Goal: Information Seeking & Learning: Stay updated

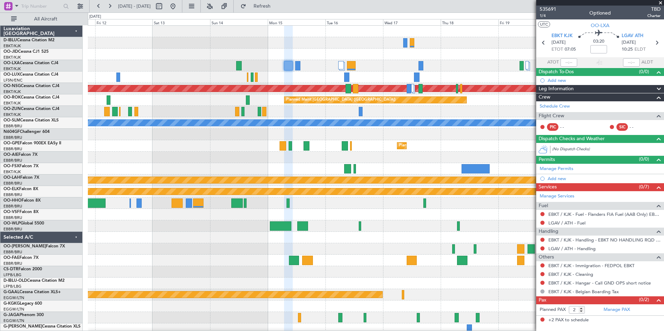
click at [192, 271] on div "Planned Maint Kortrijk-[GEOGRAPHIC_DATA] Planned Maint [GEOGRAPHIC_DATA] ([GEOG…" at bounding box center [376, 261] width 576 height 470
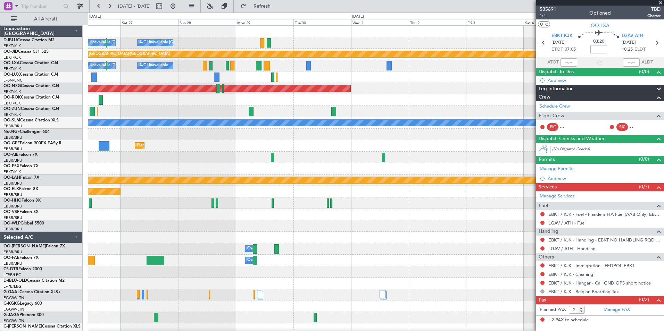
click at [98, 277] on div "A/C Unavailable [GEOGRAPHIC_DATA] ([GEOGRAPHIC_DATA] National) A/C Unavailable …" at bounding box center [376, 255] width 576 height 458
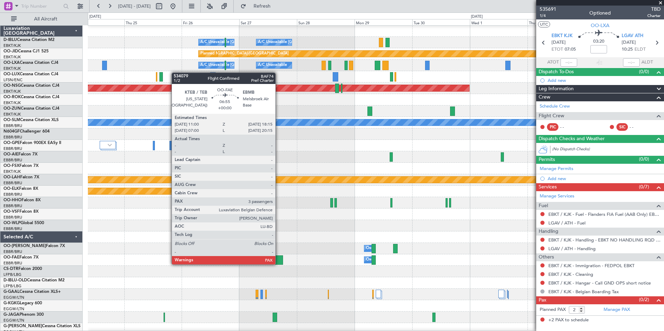
scroll to position [2, 0]
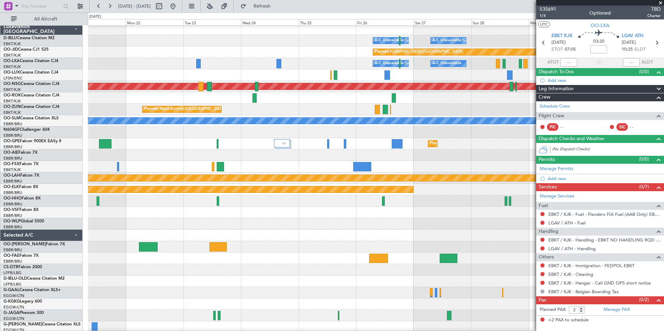
click at [457, 262] on div at bounding box center [449, 258] width 18 height 9
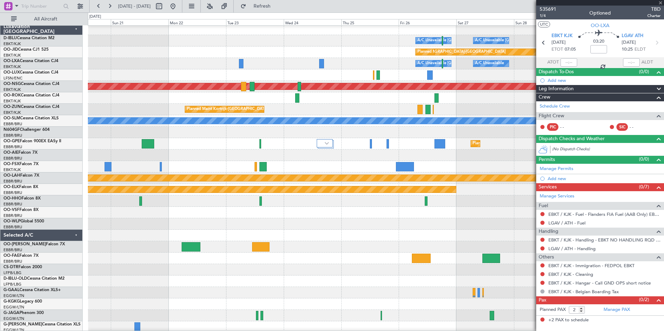
click at [664, 260] on html "[DATE] - [DATE] Refresh Quick Links All Aircraft A/C Unavailable [GEOGRAPHIC_DA…" at bounding box center [332, 165] width 664 height 331
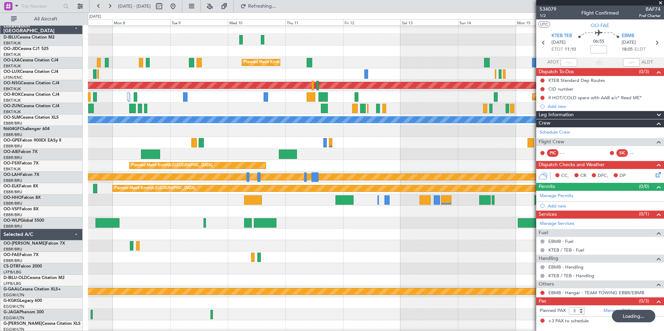
scroll to position [3, 0]
click at [417, 251] on div at bounding box center [376, 245] width 576 height 11
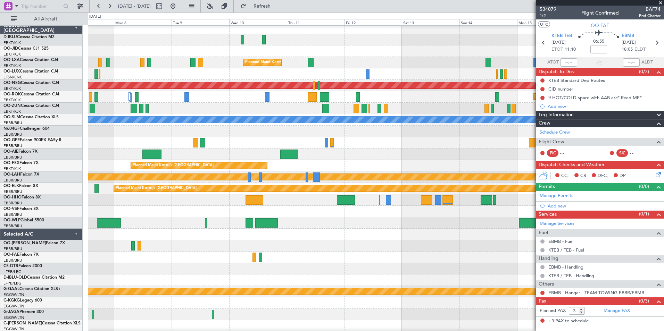
click at [660, 3] on span at bounding box center [660, 3] width 7 height 6
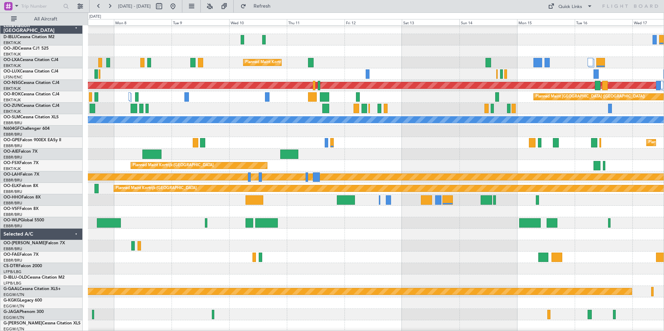
type input "0"
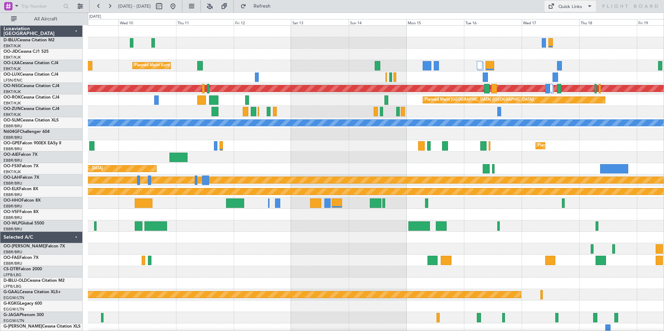
click at [564, 5] on div "Quick Links" at bounding box center [570, 6] width 24 height 7
click at [574, 23] on button "Trip Builder" at bounding box center [571, 23] width 52 height 17
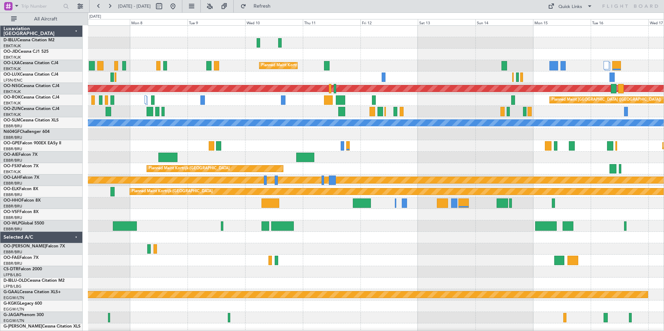
click at [426, 237] on div at bounding box center [376, 237] width 576 height 11
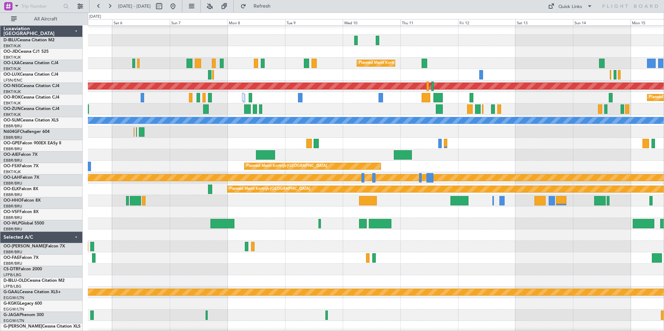
scroll to position [2, 0]
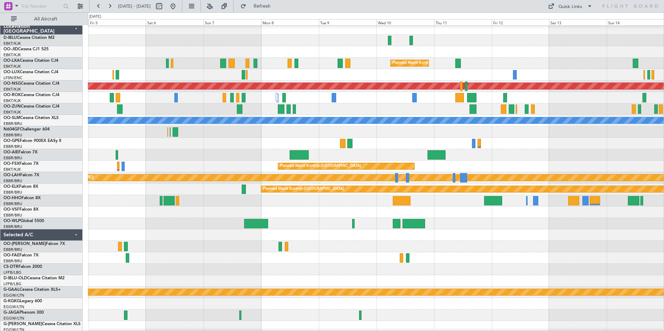
click at [291, 247] on div "Owner Melsbroek Air Base Planned Maint [GEOGRAPHIC_DATA] ([GEOGRAPHIC_DATA])" at bounding box center [376, 246] width 576 height 11
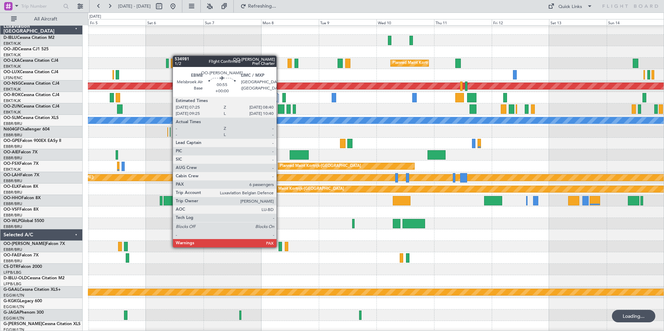
click at [280, 247] on div at bounding box center [280, 246] width 3 height 9
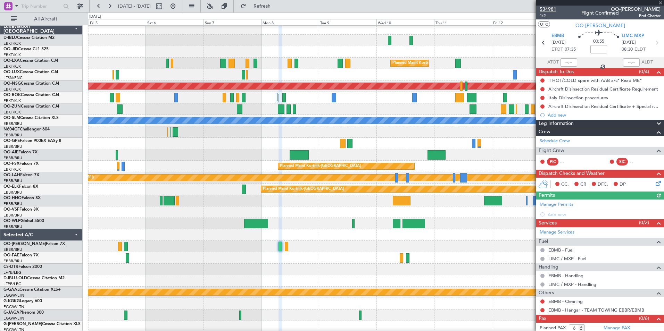
click at [547, 9] on span "534981" at bounding box center [548, 9] width 17 height 7
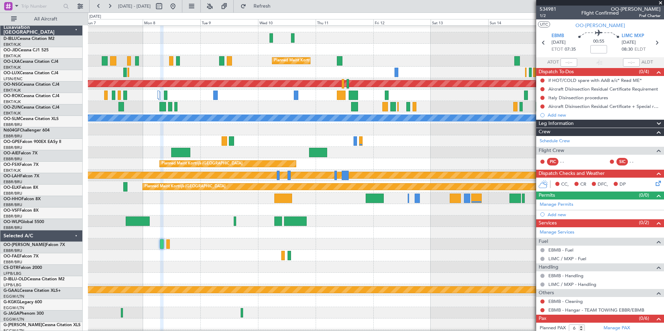
scroll to position [5, 0]
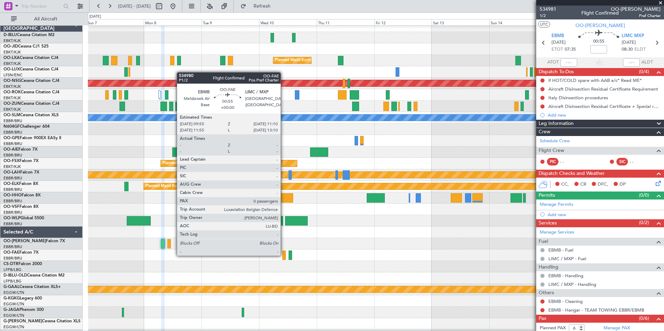
click at [284, 255] on div at bounding box center [283, 255] width 3 height 9
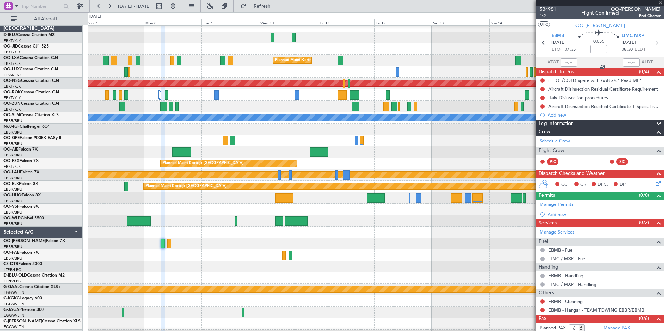
type input "0"
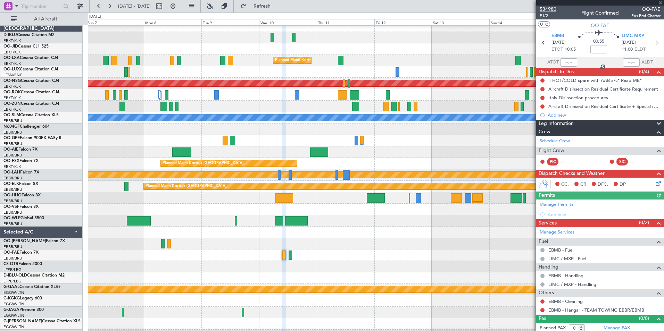
click at [552, 7] on span "534980" at bounding box center [548, 9] width 17 height 7
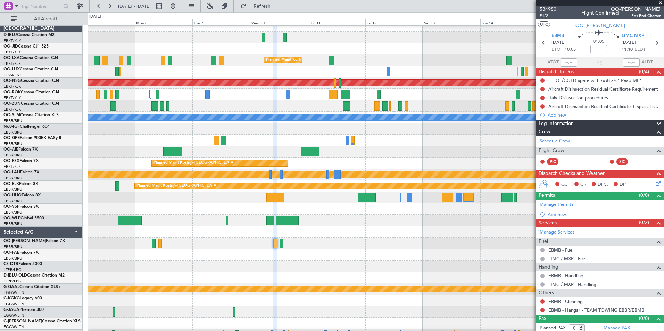
scroll to position [6, 0]
click at [382, 247] on div at bounding box center [376, 243] width 576 height 11
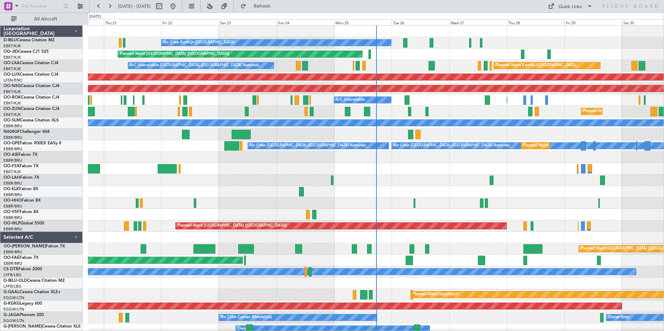
click at [91, 192] on div at bounding box center [376, 191] width 576 height 11
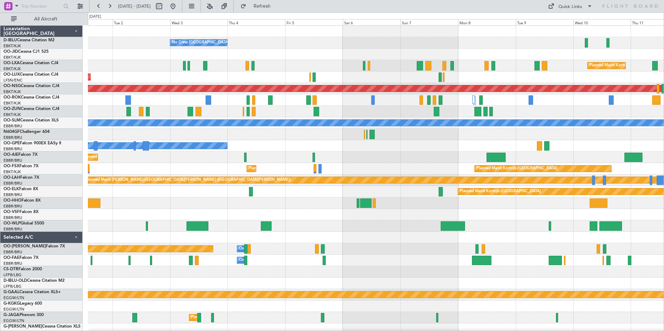
click at [503, 219] on div "No Crew Brussels (Brussels National) Planned Maint Kortrijk-Wevelgem Planned Ma…" at bounding box center [376, 255] width 576 height 458
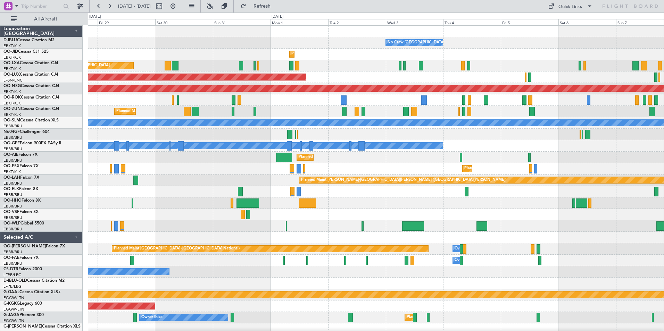
click at [583, 233] on div "No Crew Brussels (Brussels National) Planned Maint Kortrijk-Wevelgem Planned Ma…" at bounding box center [376, 255] width 576 height 458
